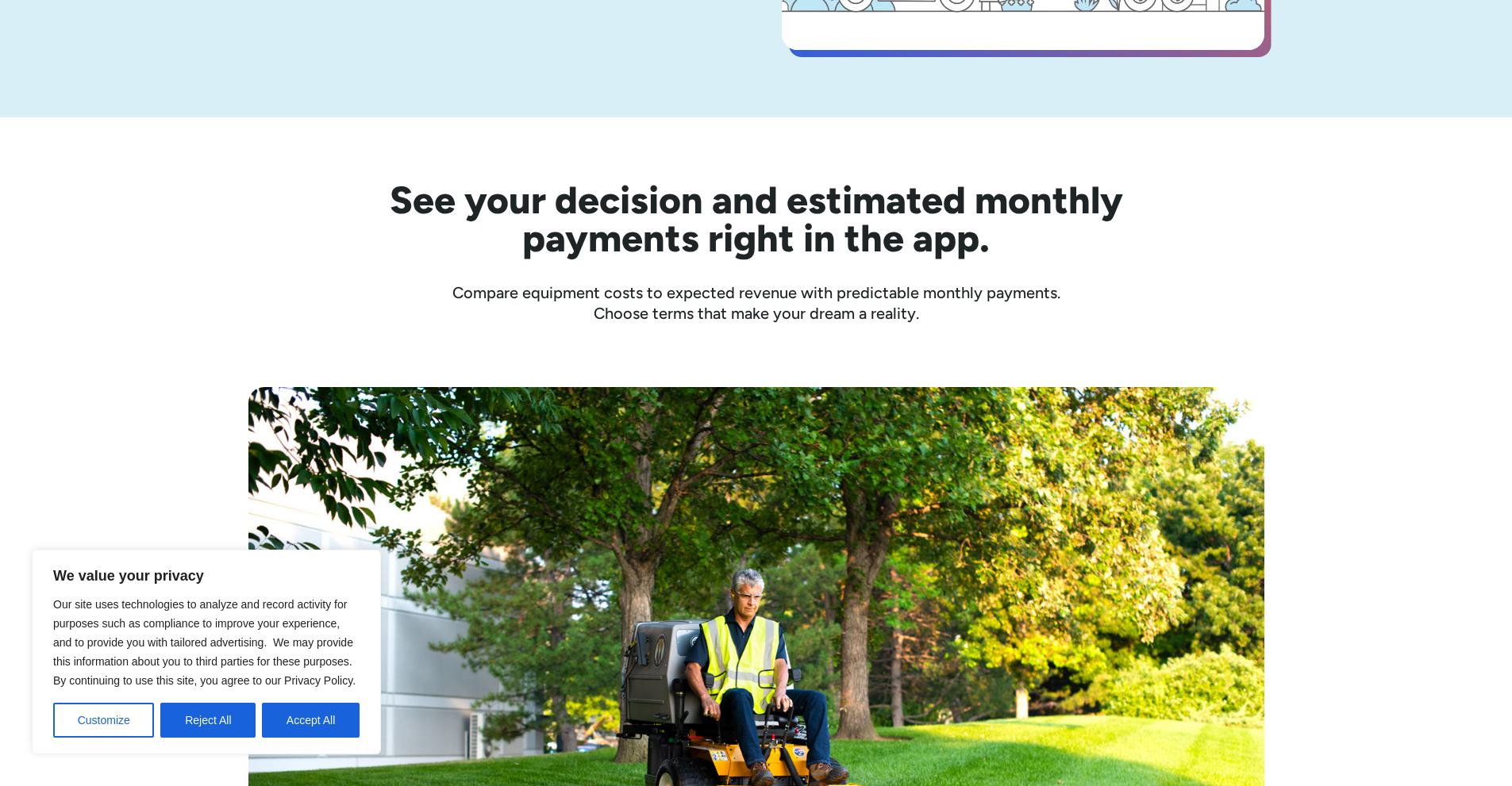
scroll to position [397, 0]
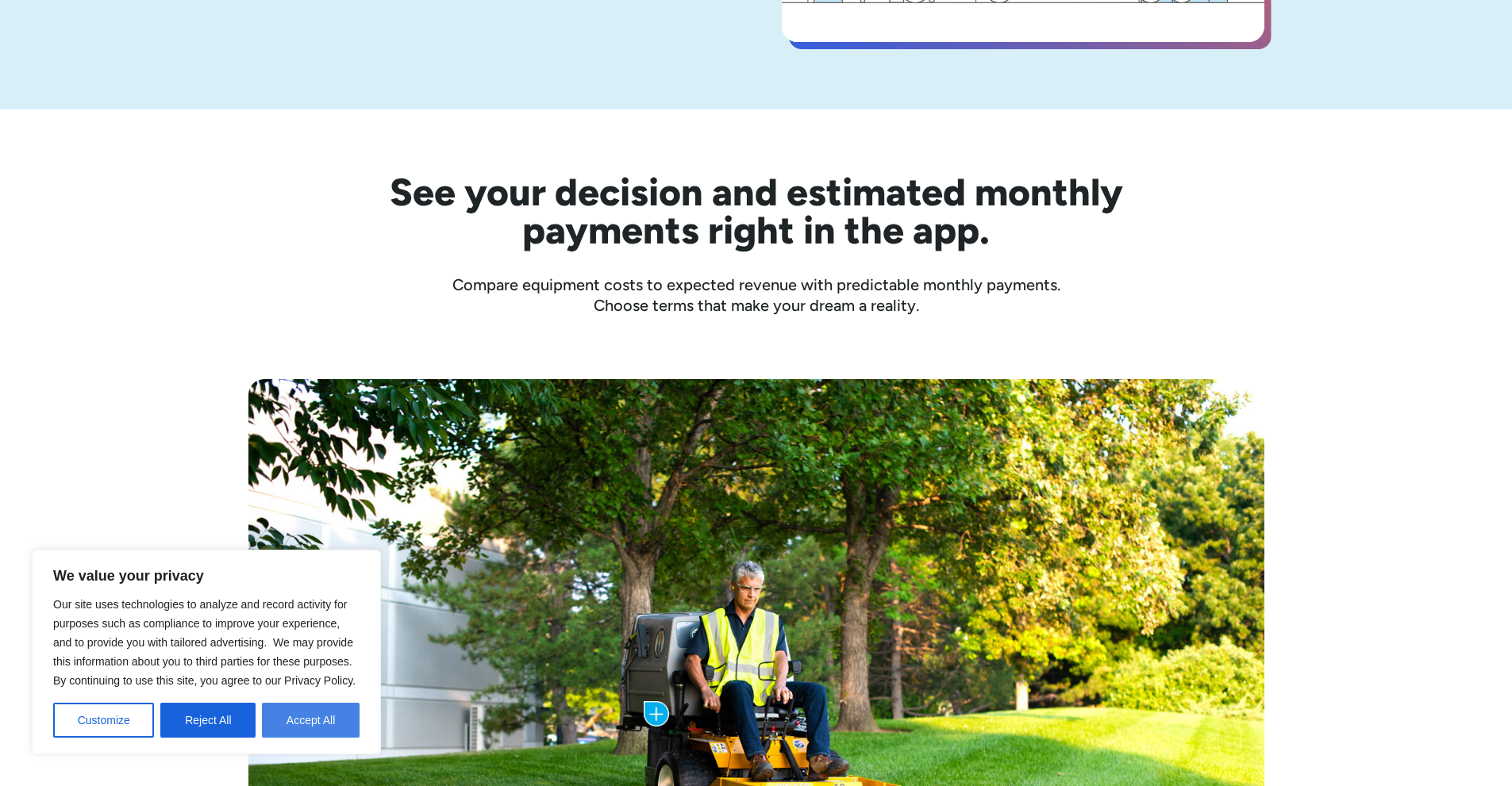
click at [313, 727] on button "Accept All" at bounding box center [310, 720] width 98 height 35
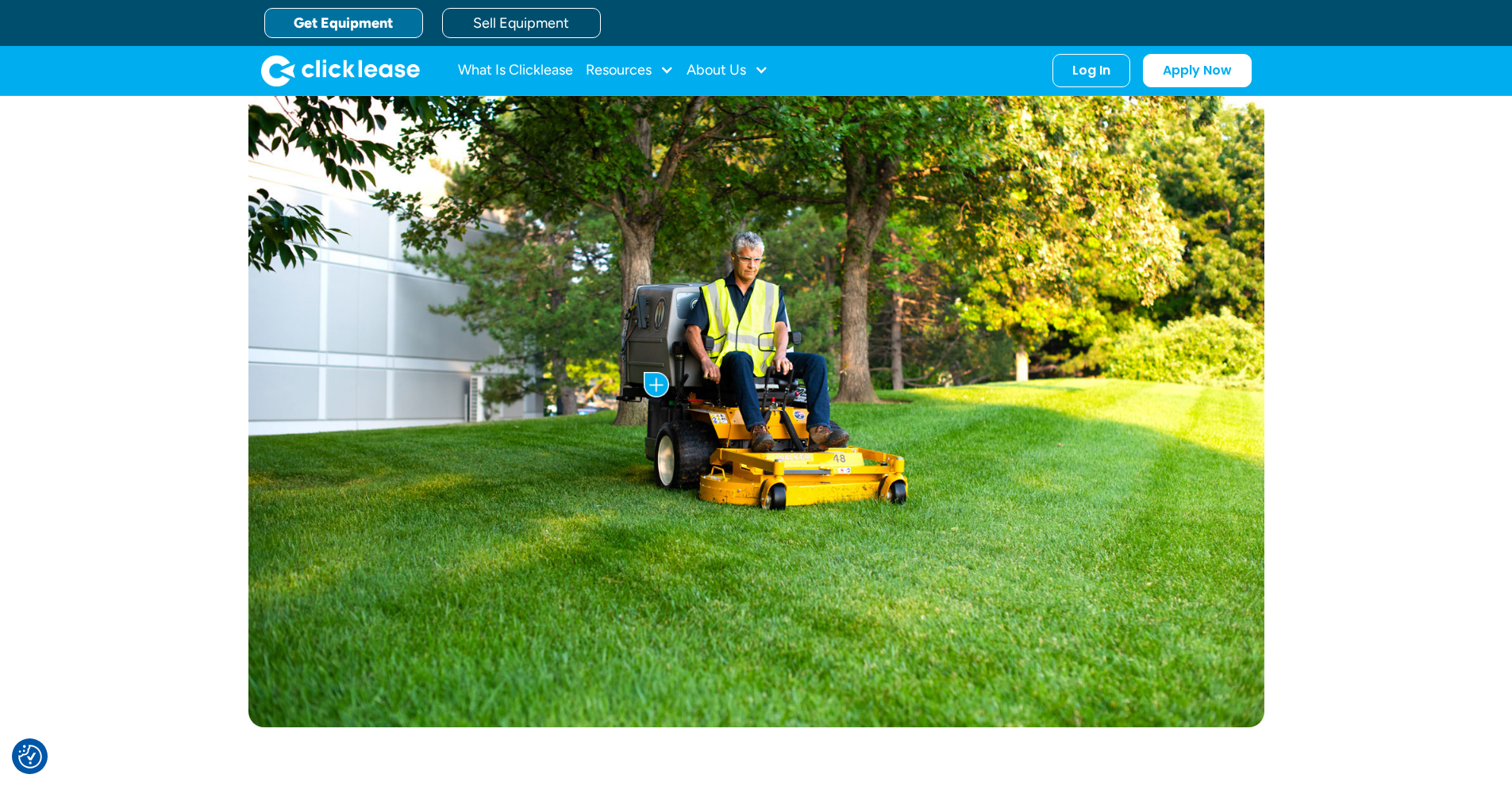
scroll to position [714, 0]
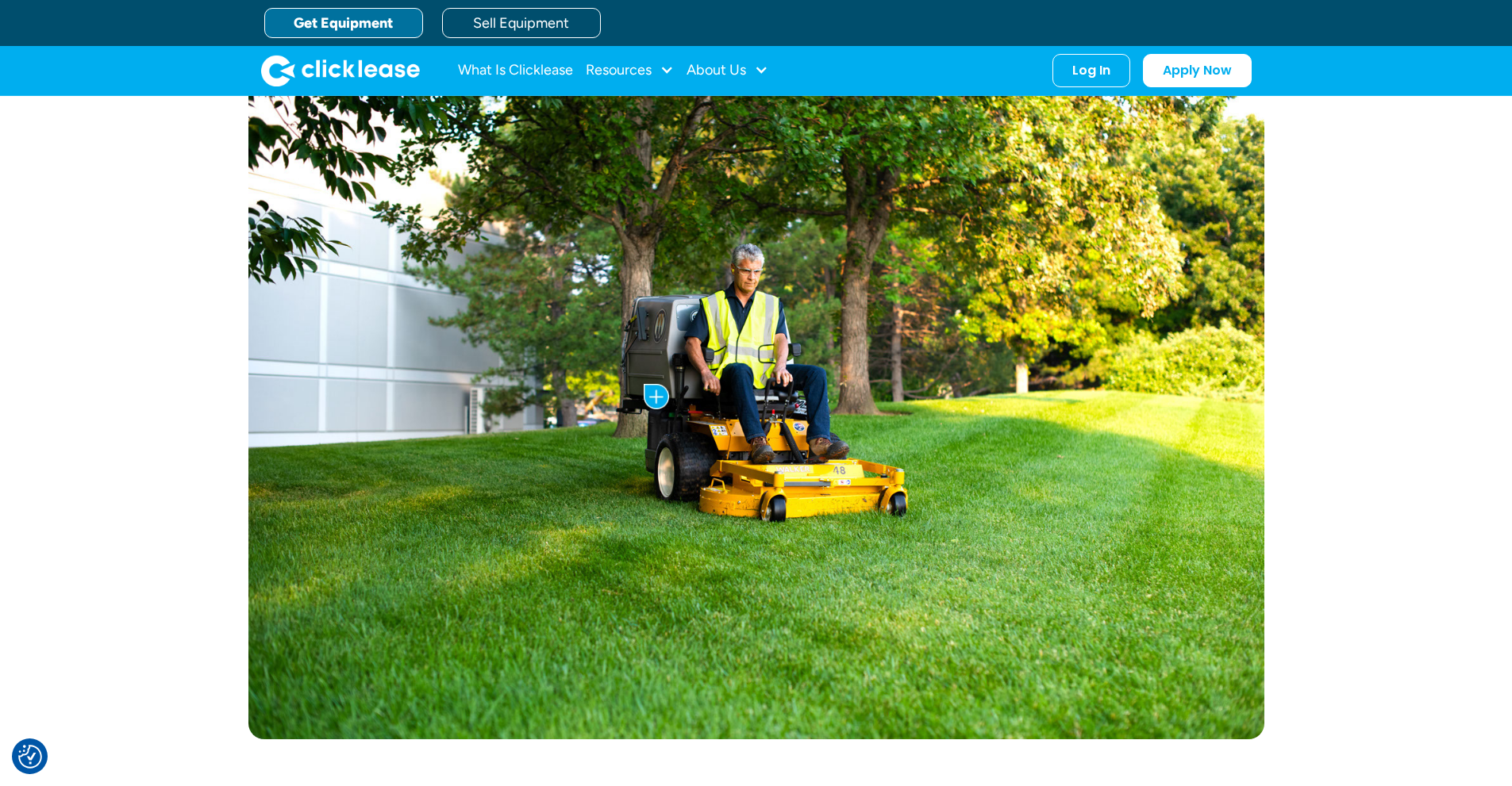
click at [326, 23] on link "Get Equipment" at bounding box center [343, 23] width 158 height 30
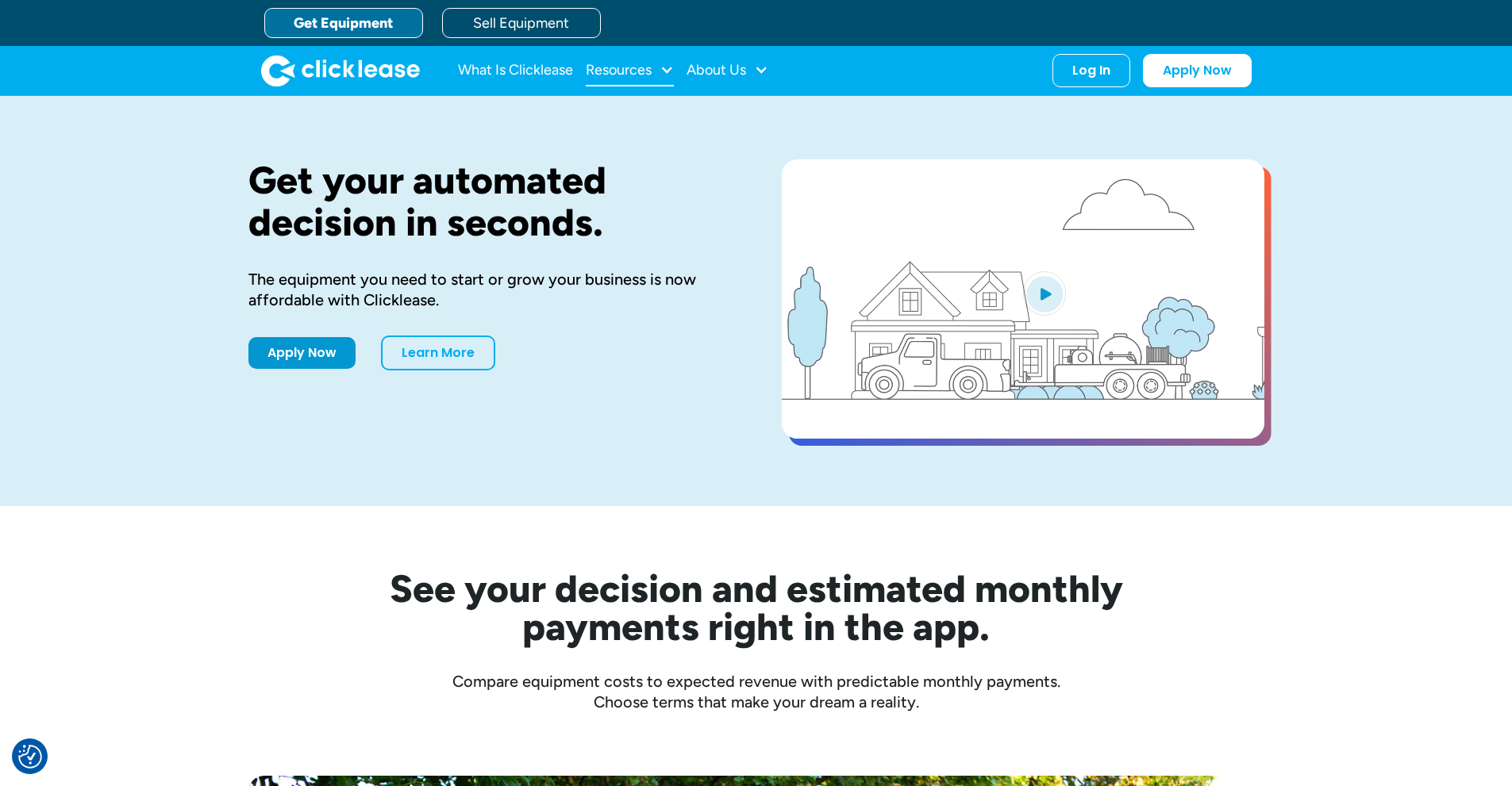
click at [670, 69] on div at bounding box center [667, 70] width 15 height 15
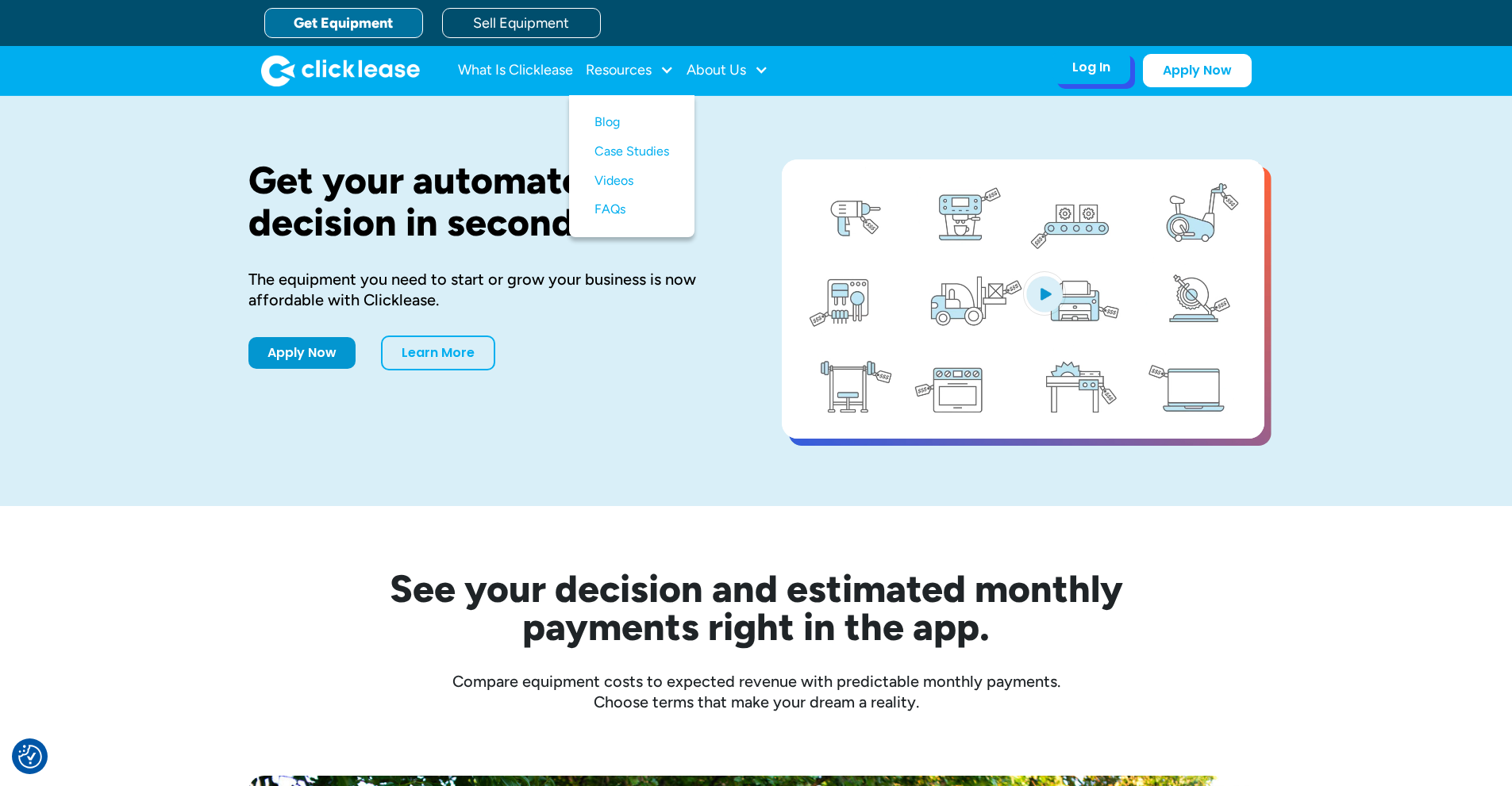
click at [1105, 66] on div "Log In" at bounding box center [1091, 68] width 38 height 16
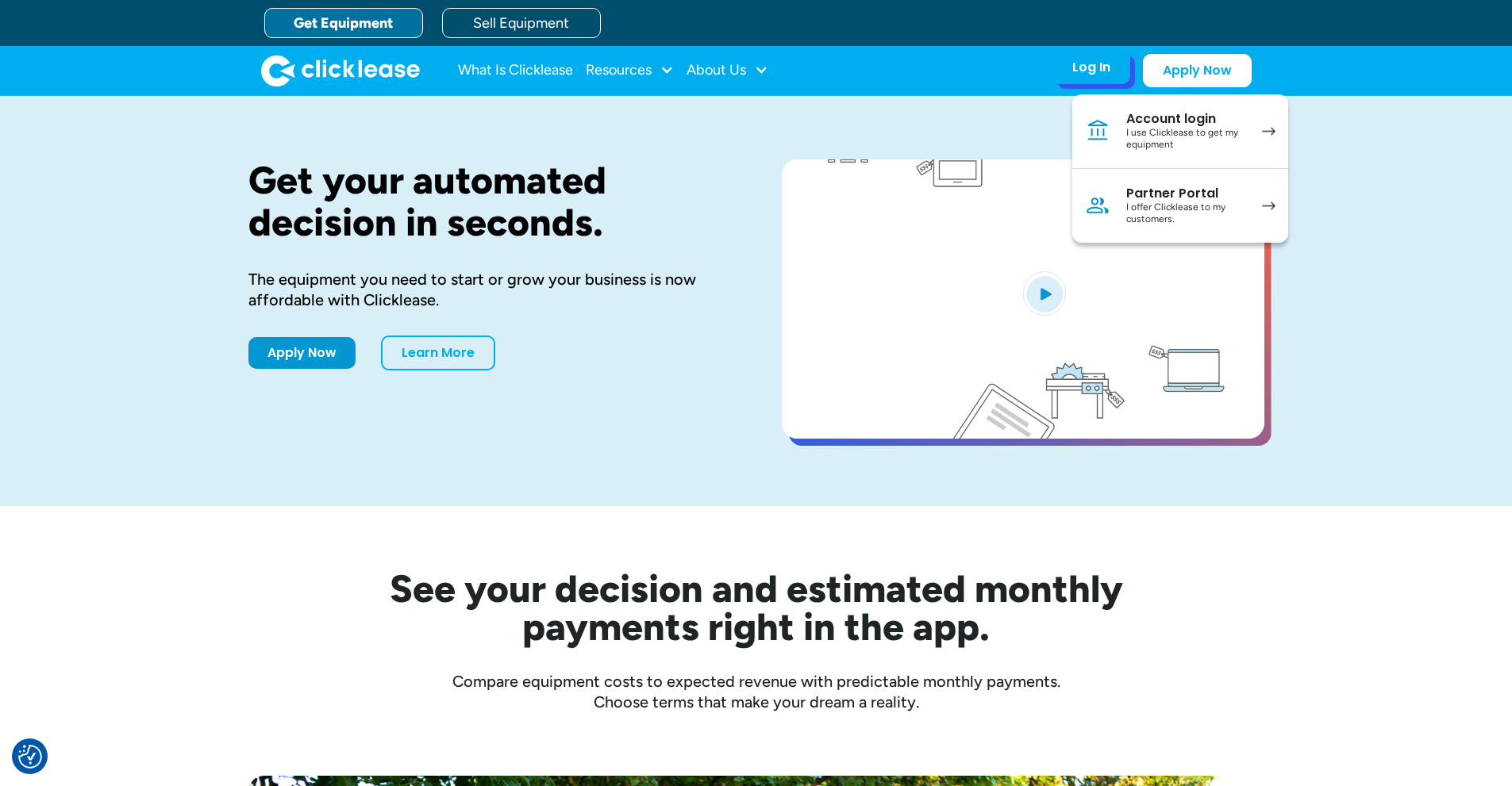
click at [1153, 132] on div "I use Clicklease to get my equipment" at bounding box center [1186, 139] width 120 height 24
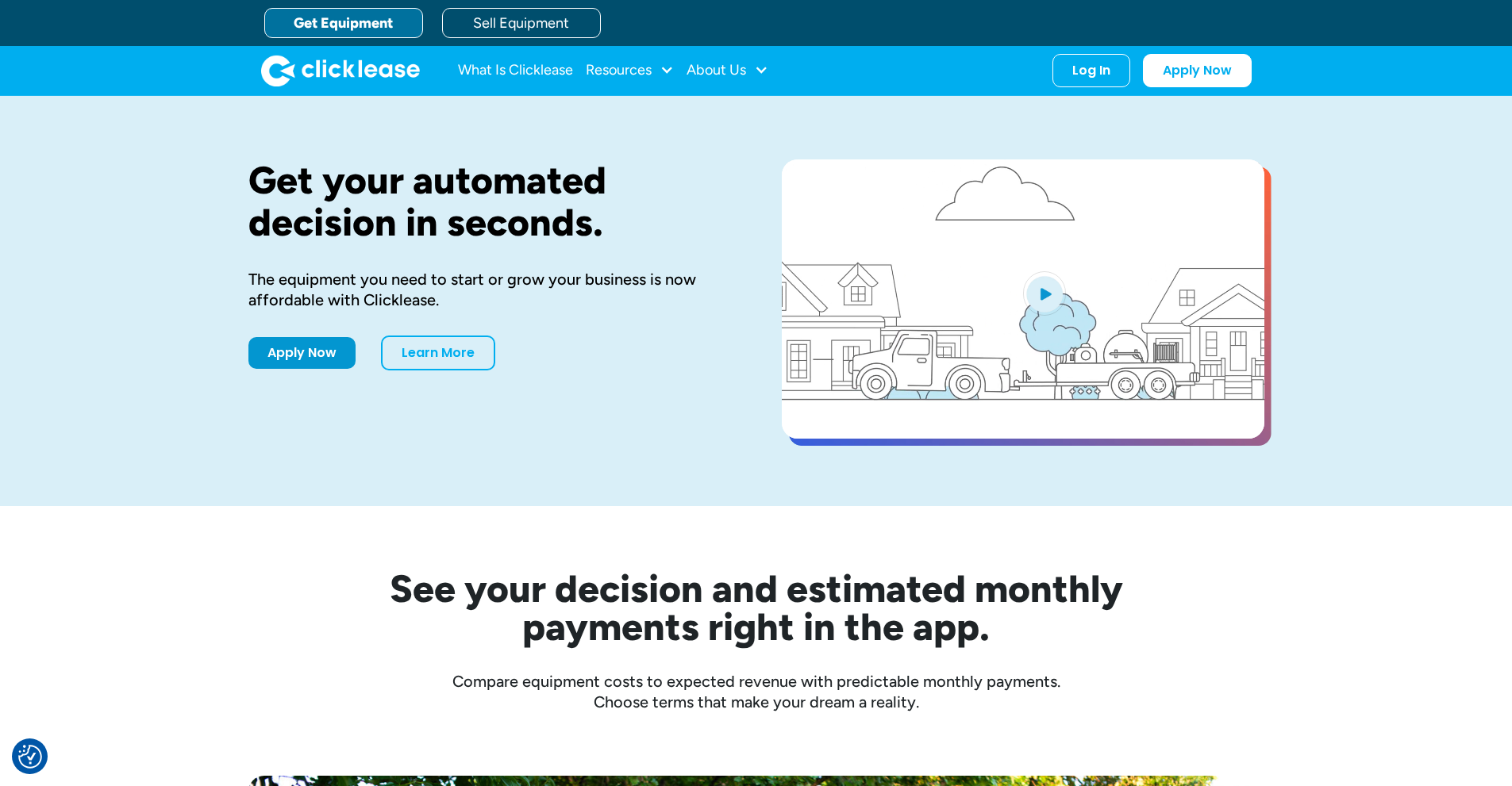
click at [330, 20] on link "Get Equipment" at bounding box center [343, 23] width 158 height 30
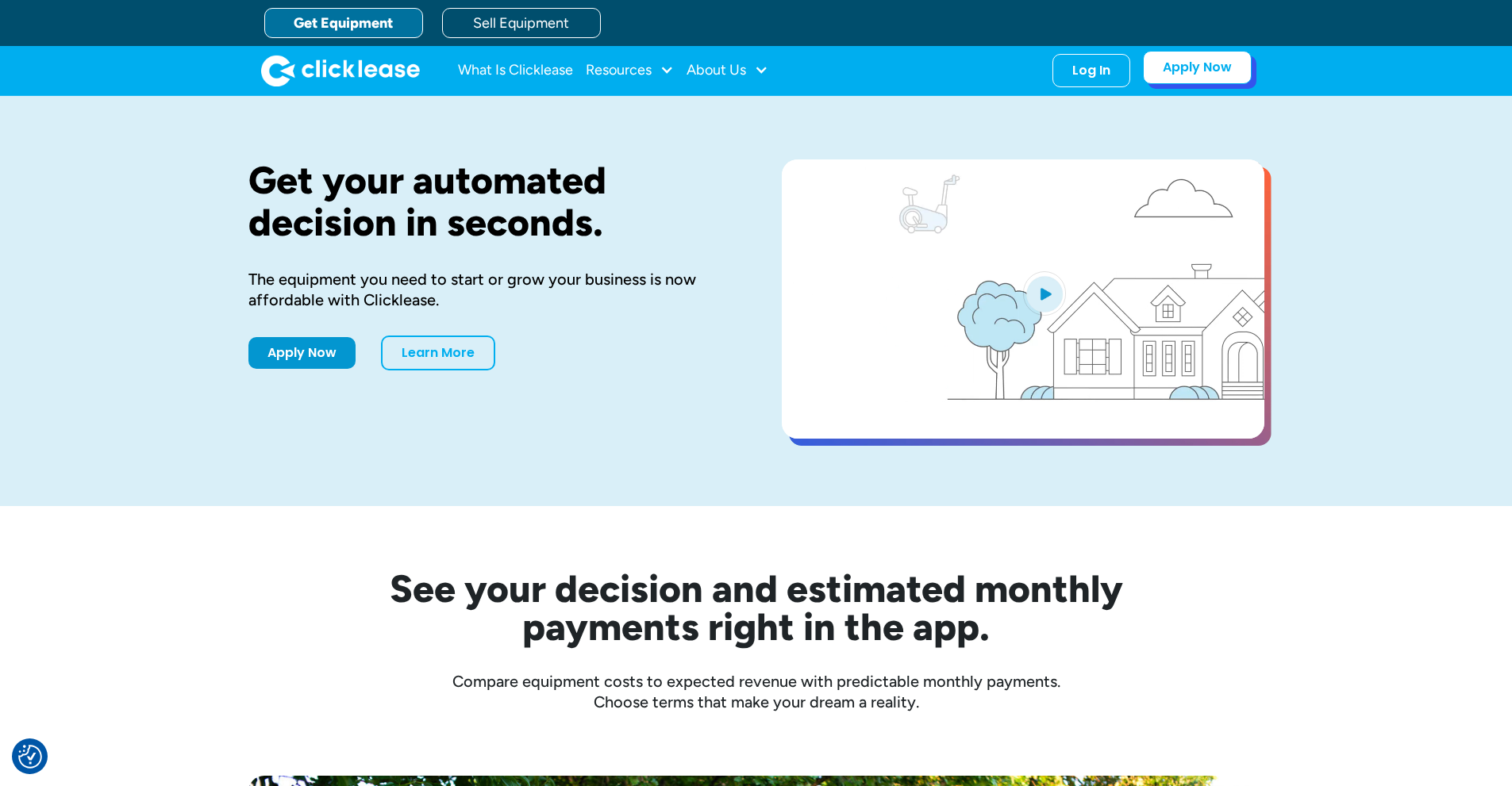
click at [1194, 67] on link "Apply Now" at bounding box center [1197, 67] width 109 height 33
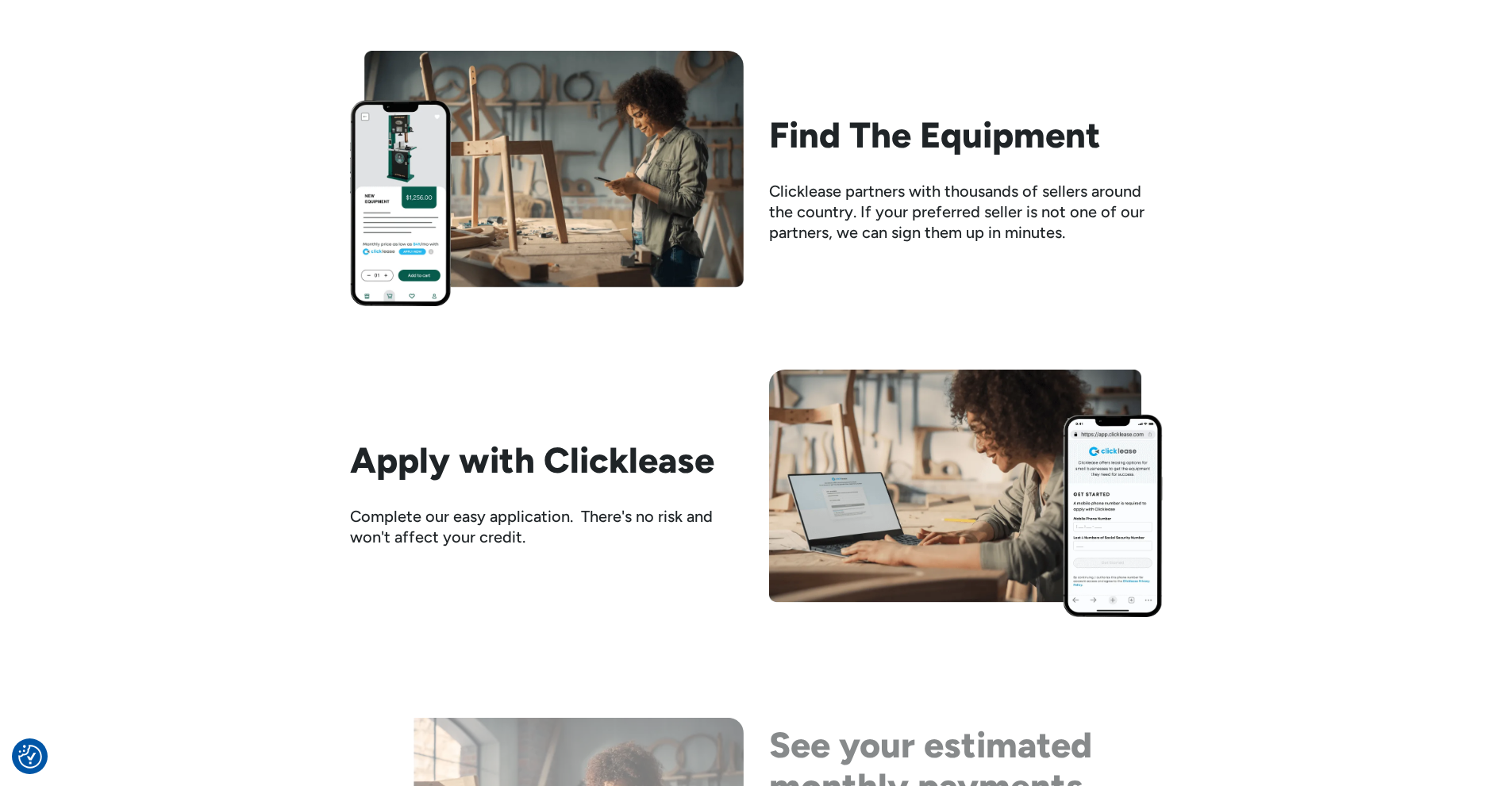
scroll to position [1587, 0]
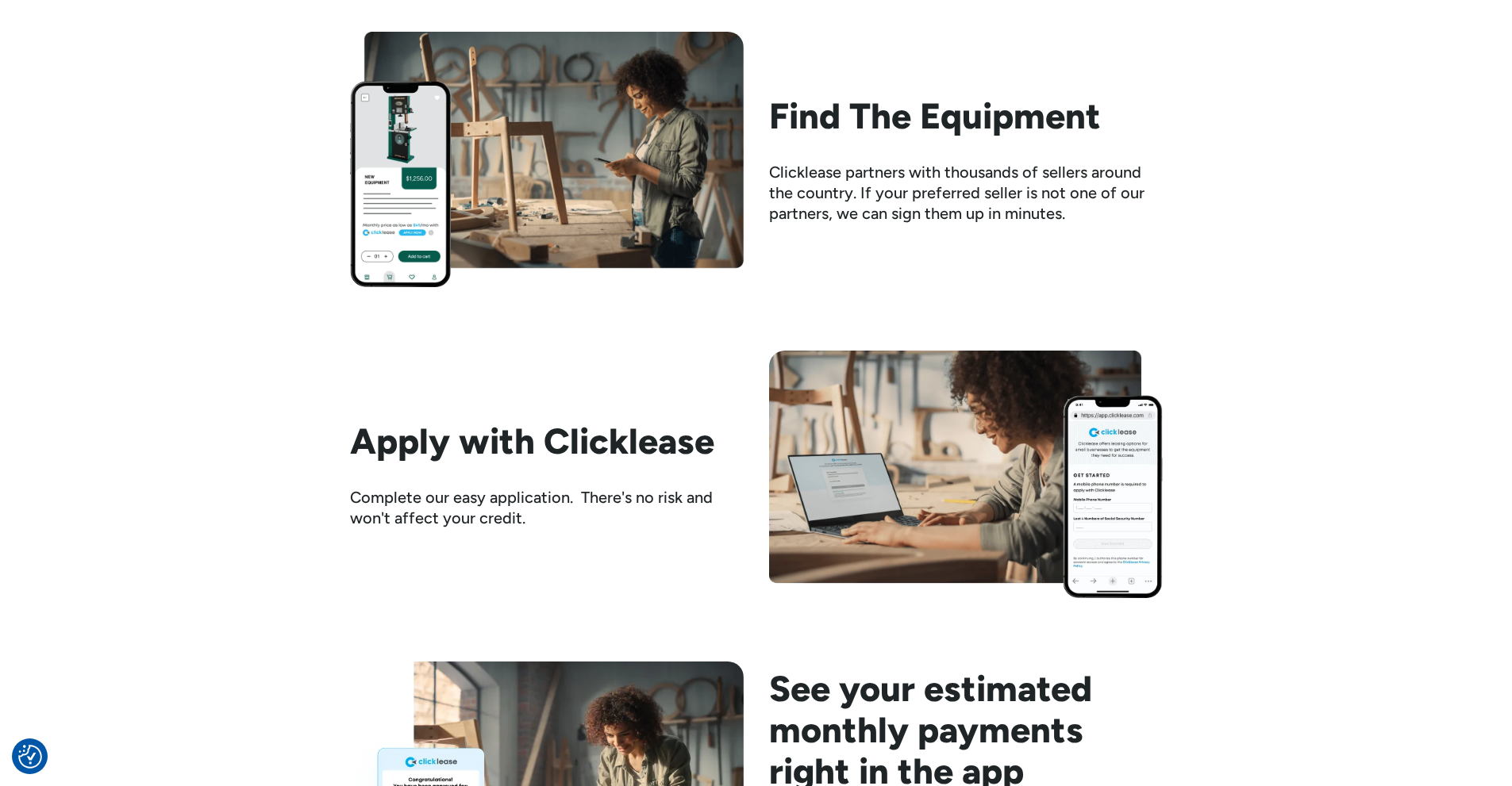
click at [427, 217] on img at bounding box center [546, 159] width 394 height 255
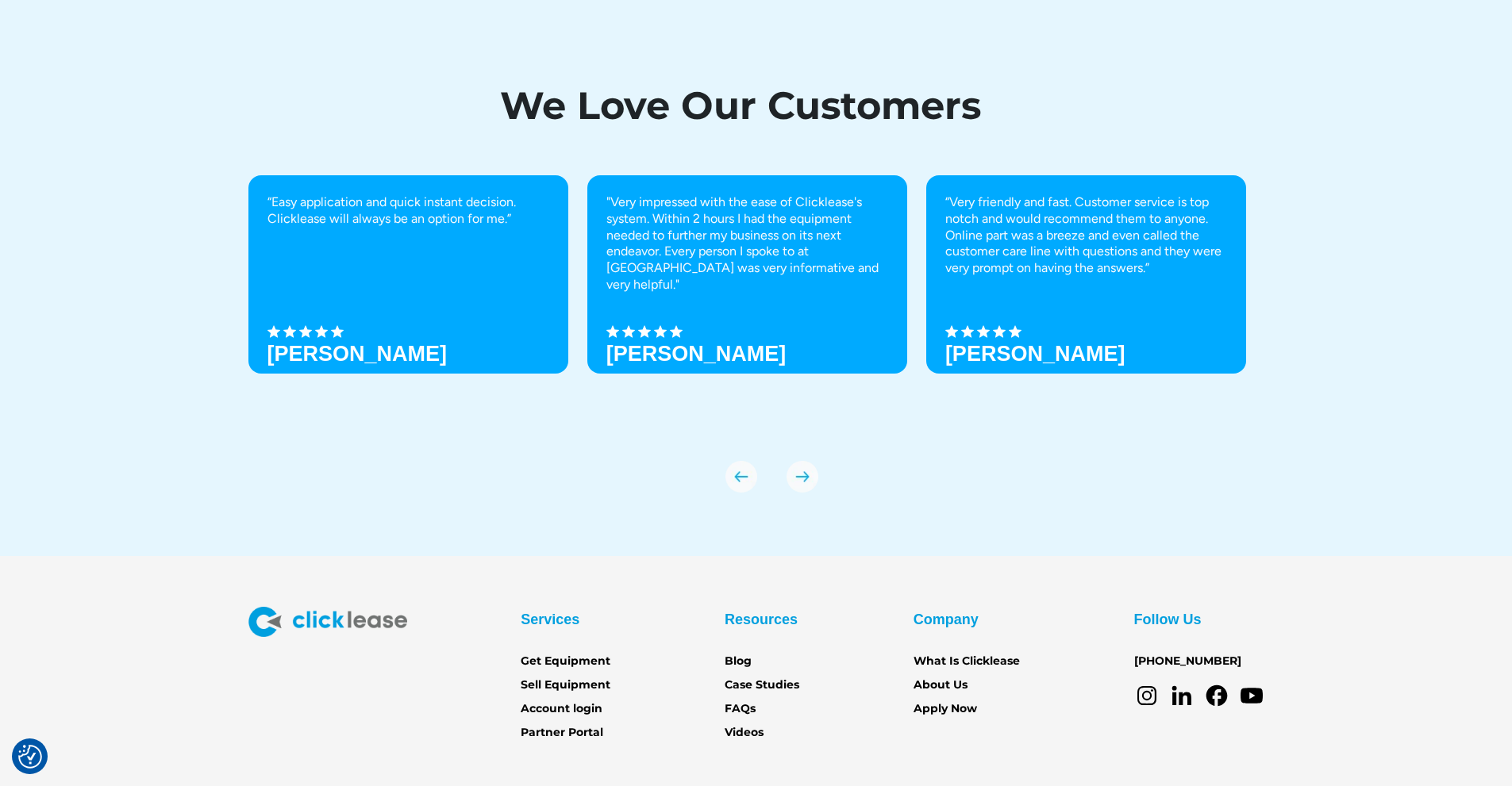
scroll to position [5479, 0]
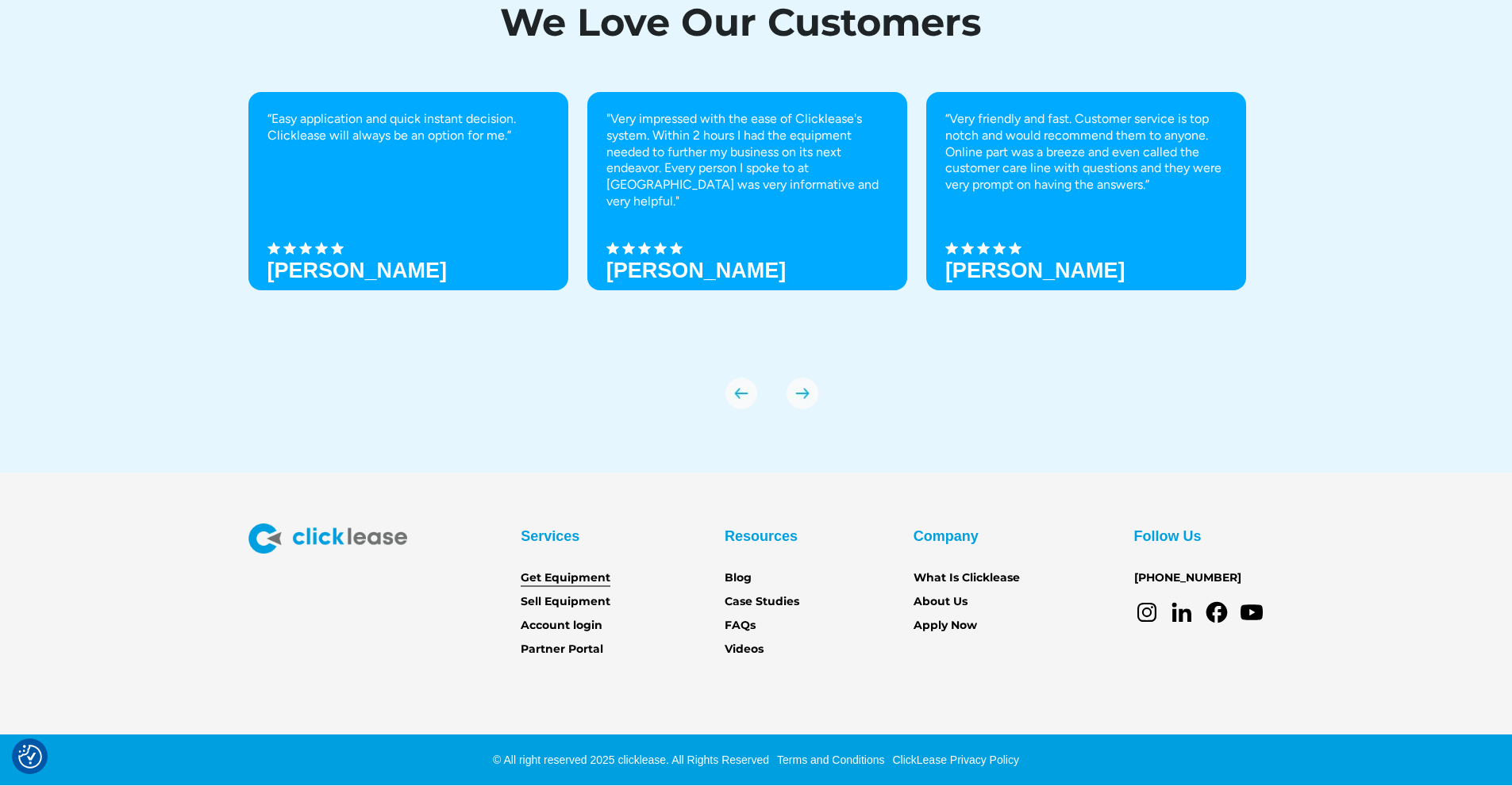
click at [562, 576] on link "Get Equipment" at bounding box center [565, 578] width 90 height 18
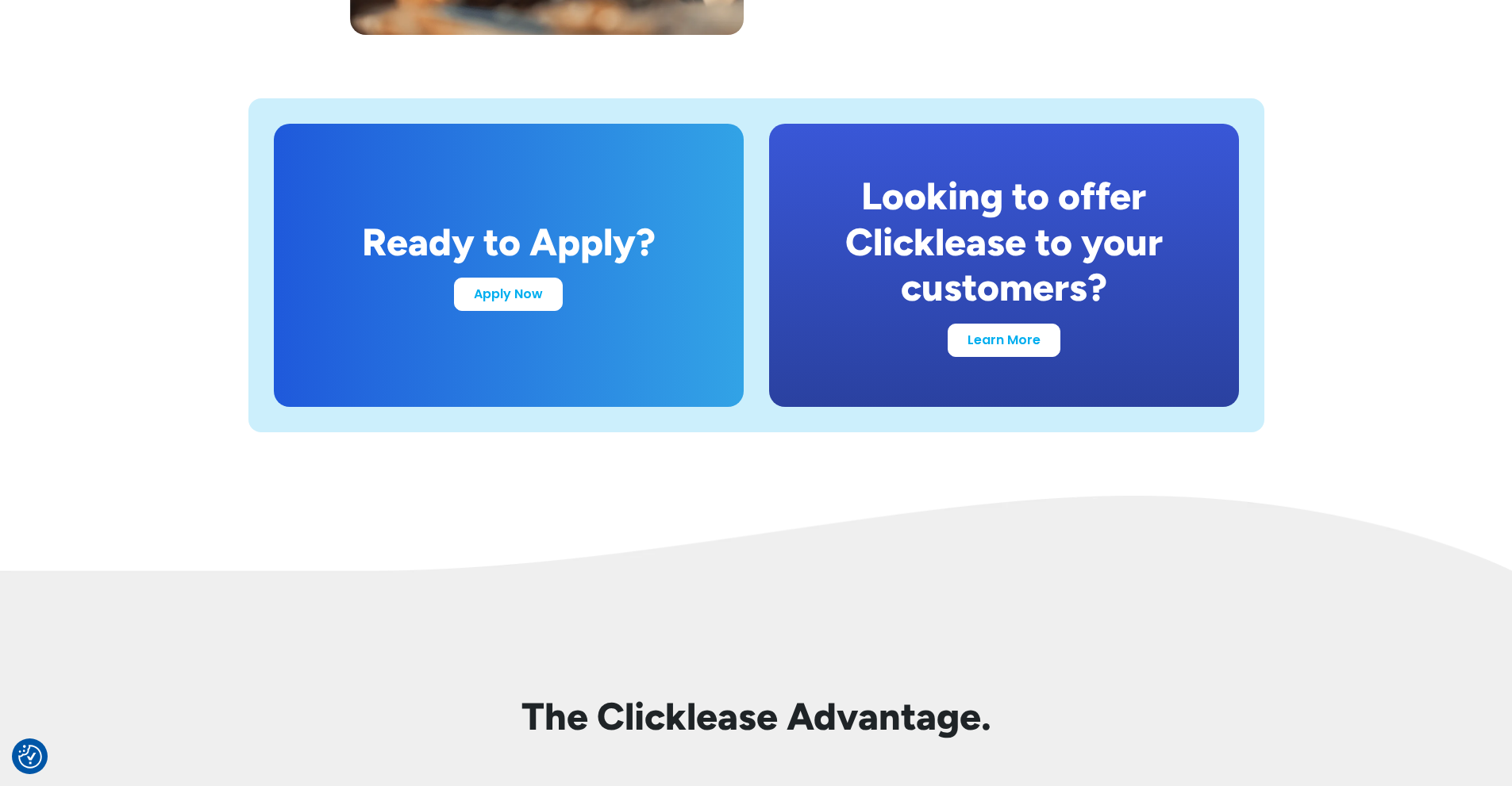
scroll to position [3173, 0]
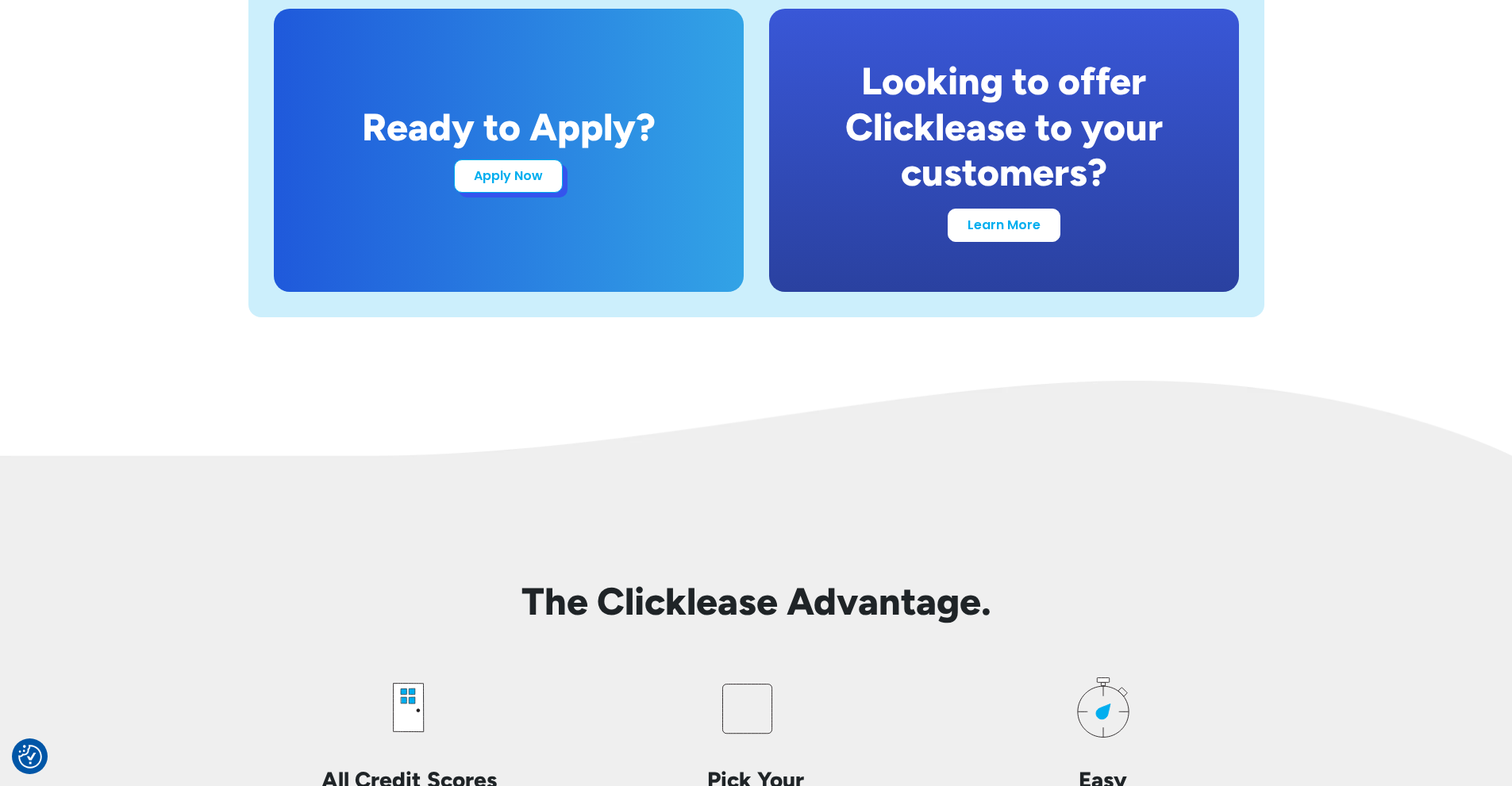
click at [487, 182] on link "Apply Now" at bounding box center [508, 175] width 109 height 33
